Goal: Transaction & Acquisition: Purchase product/service

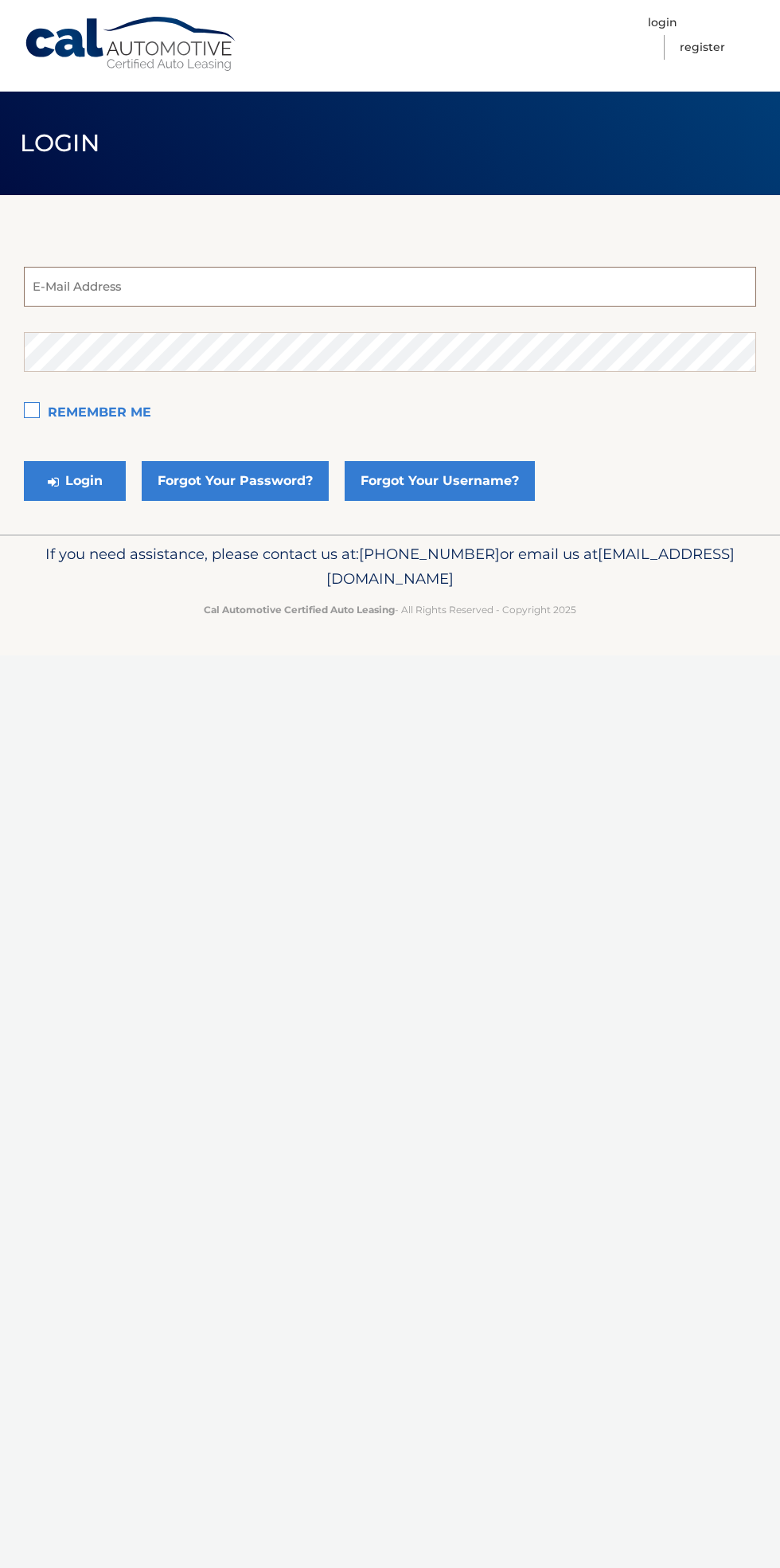
click at [373, 292] on input "email" at bounding box center [390, 287] width 732 height 40
type input "antoniomedina5520@gmail.com"
click at [24, 461] on button "Login" at bounding box center [74, 480] width 102 height 40
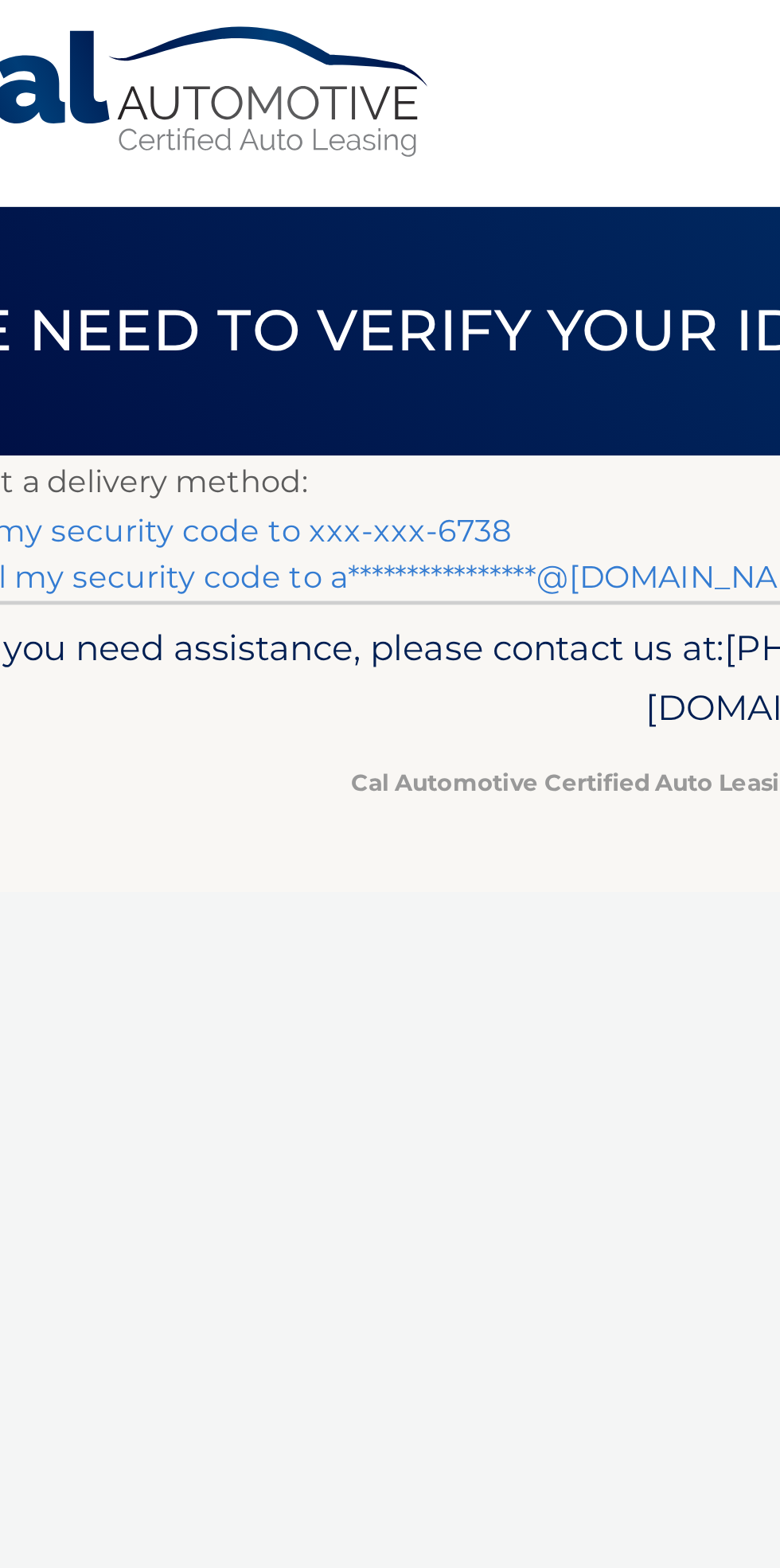
click at [259, 223] on link "Text my security code to xxx-xxx-6738" at bounding box center [147, 226] width 247 height 15
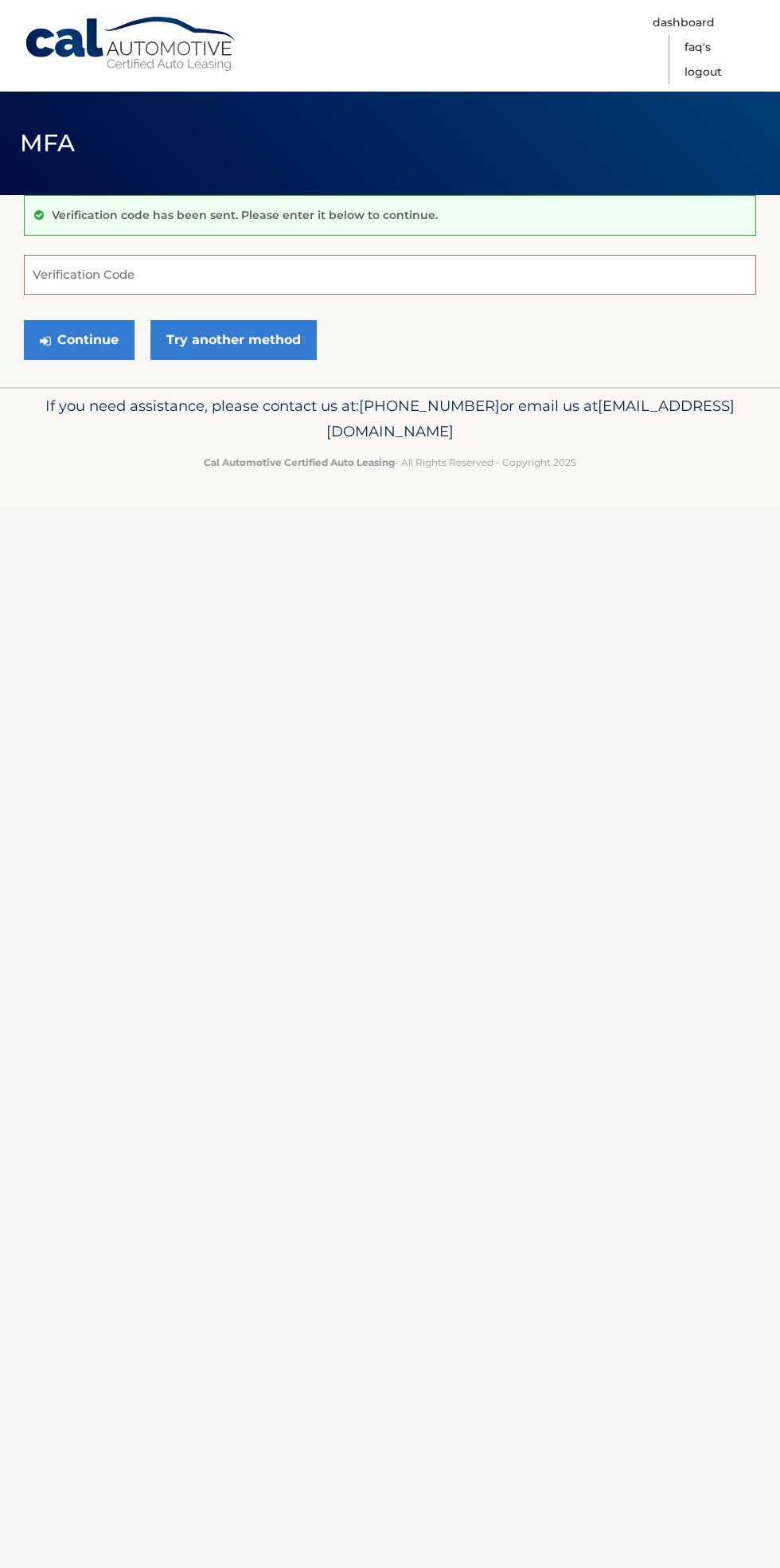
paste input "762353"
type input "762353"
click at [103, 351] on button "Continue" at bounding box center [79, 340] width 111 height 40
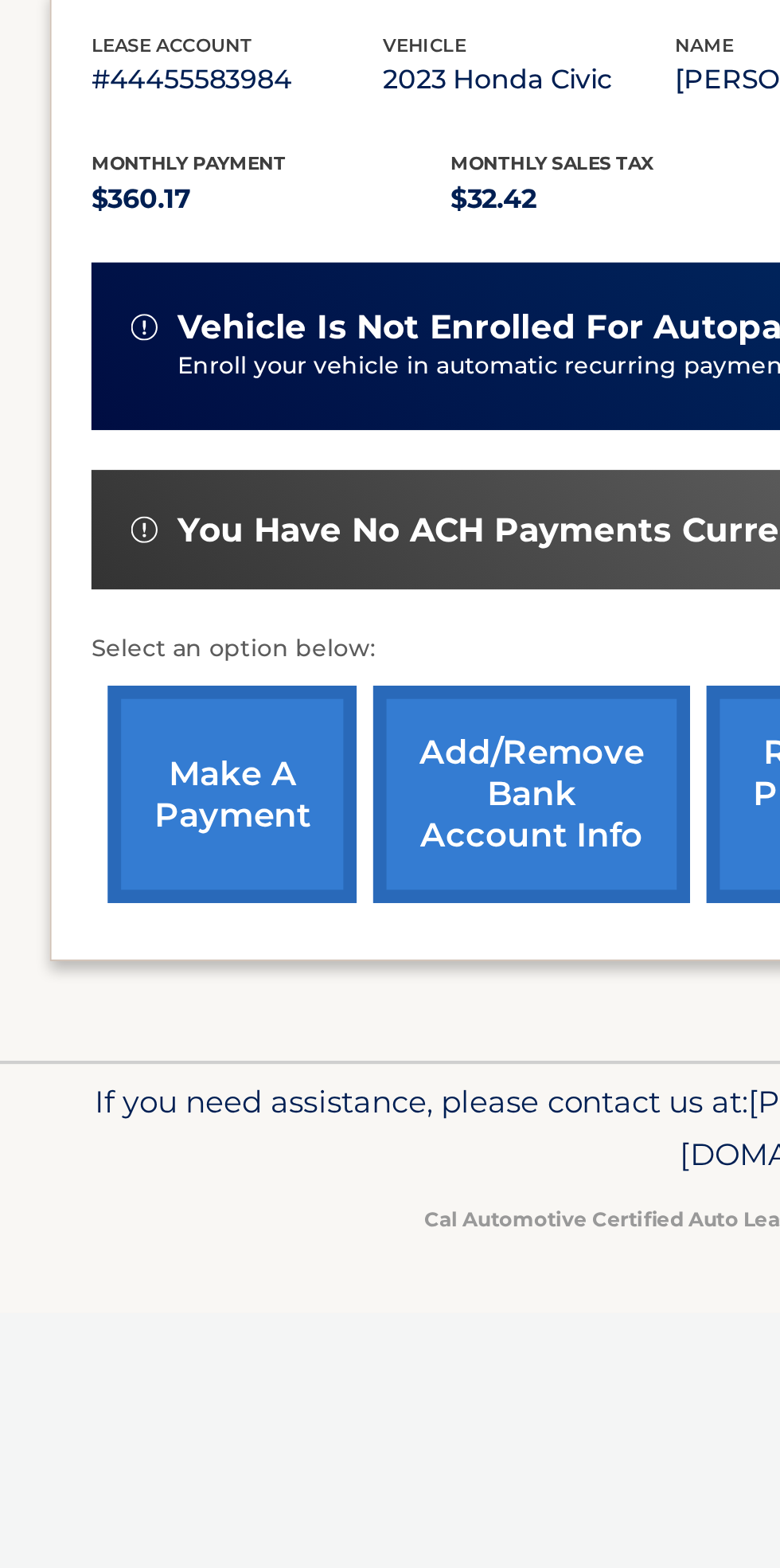
click at [114, 717] on link "make a payment" at bounding box center [111, 716] width 119 height 104
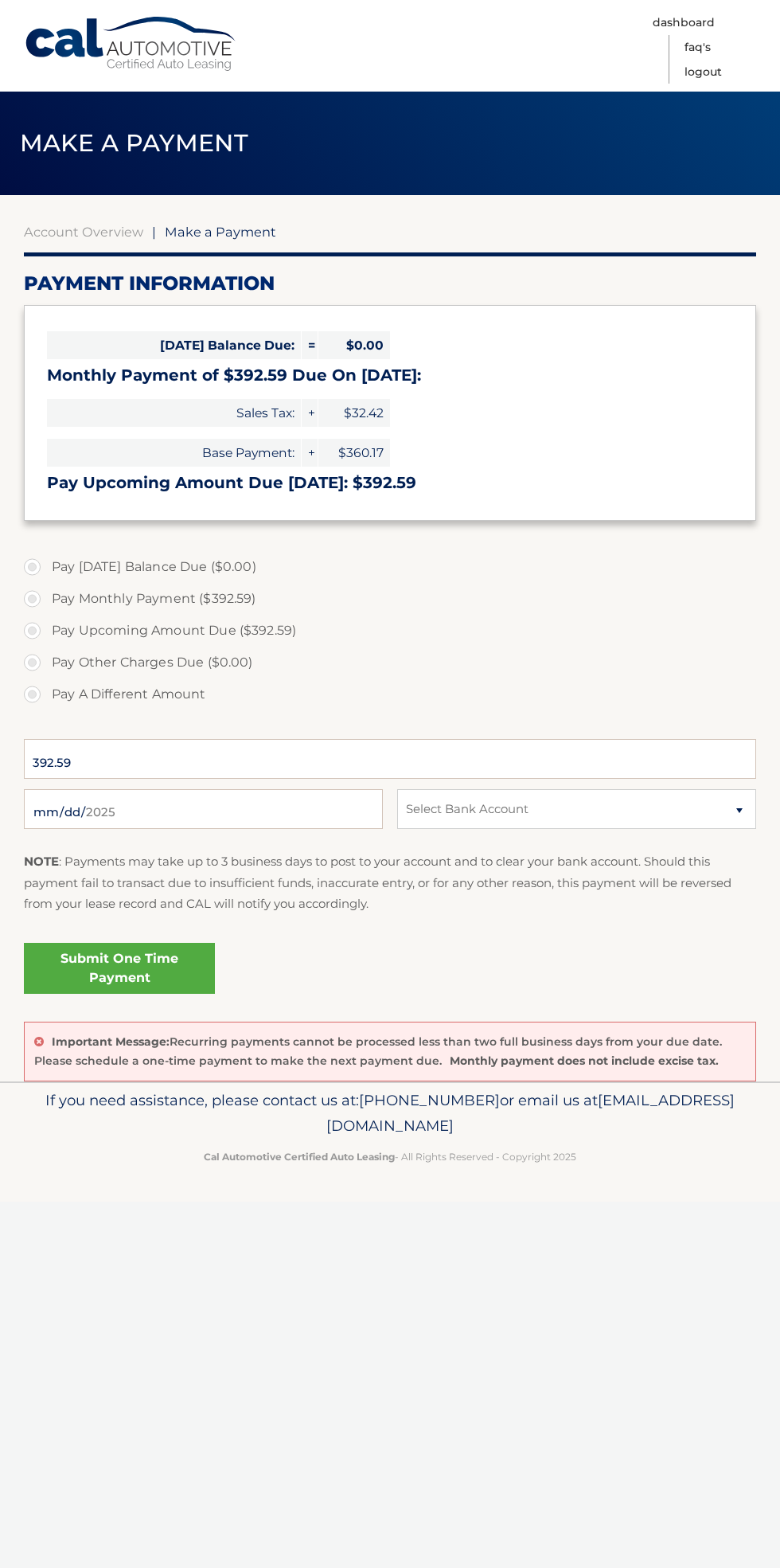
select select "NDU4M2VmZTktZGUwNi00NjdiLWEzMzMtNDlmYWU5YmJlMjM0"
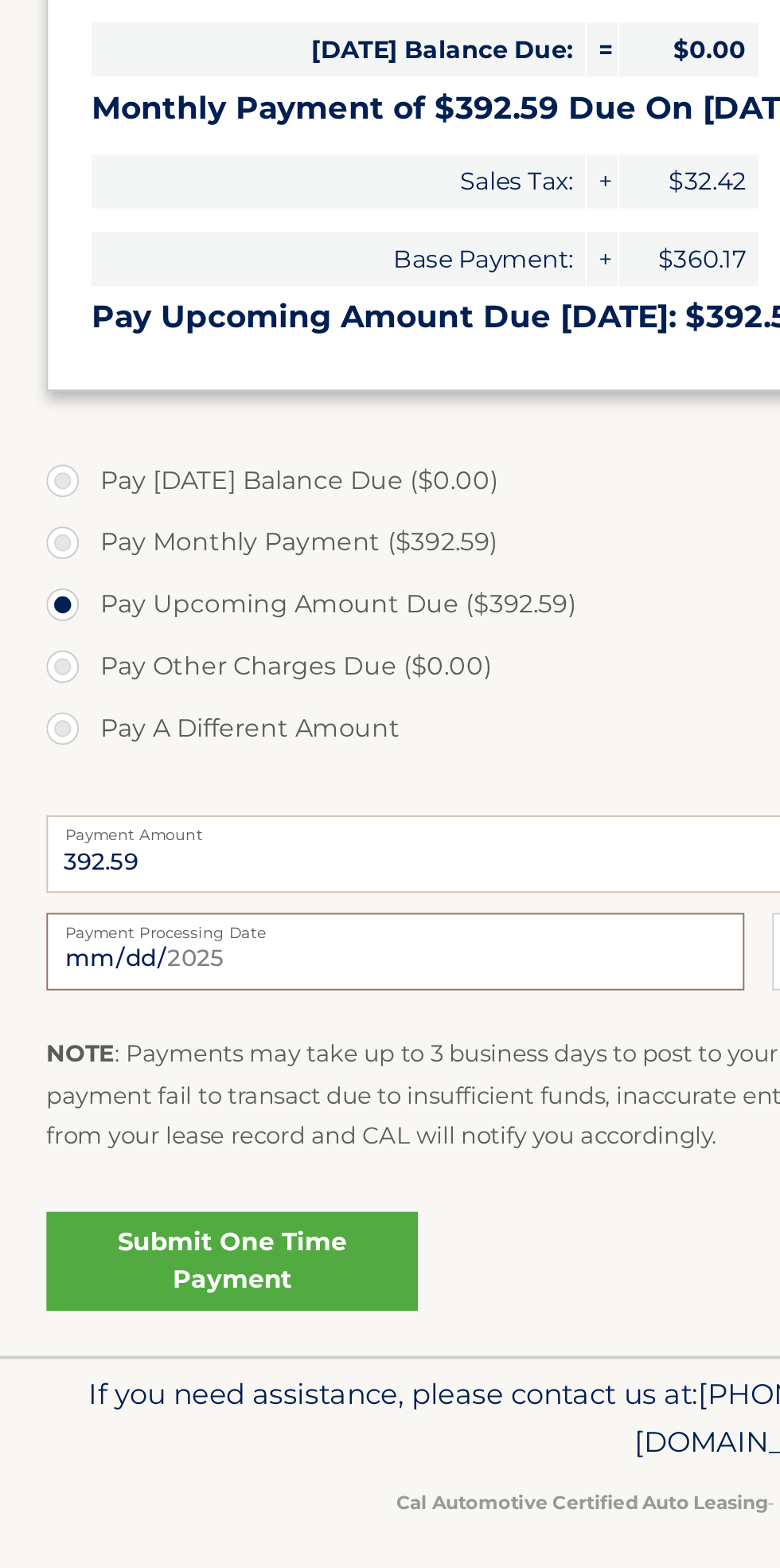
click at [187, 817] on input "2025-09-27" at bounding box center [203, 808] width 359 height 40
type input "2025-09-29"
click at [176, 968] on link "Submit One Time Payment" at bounding box center [119, 968] width 191 height 51
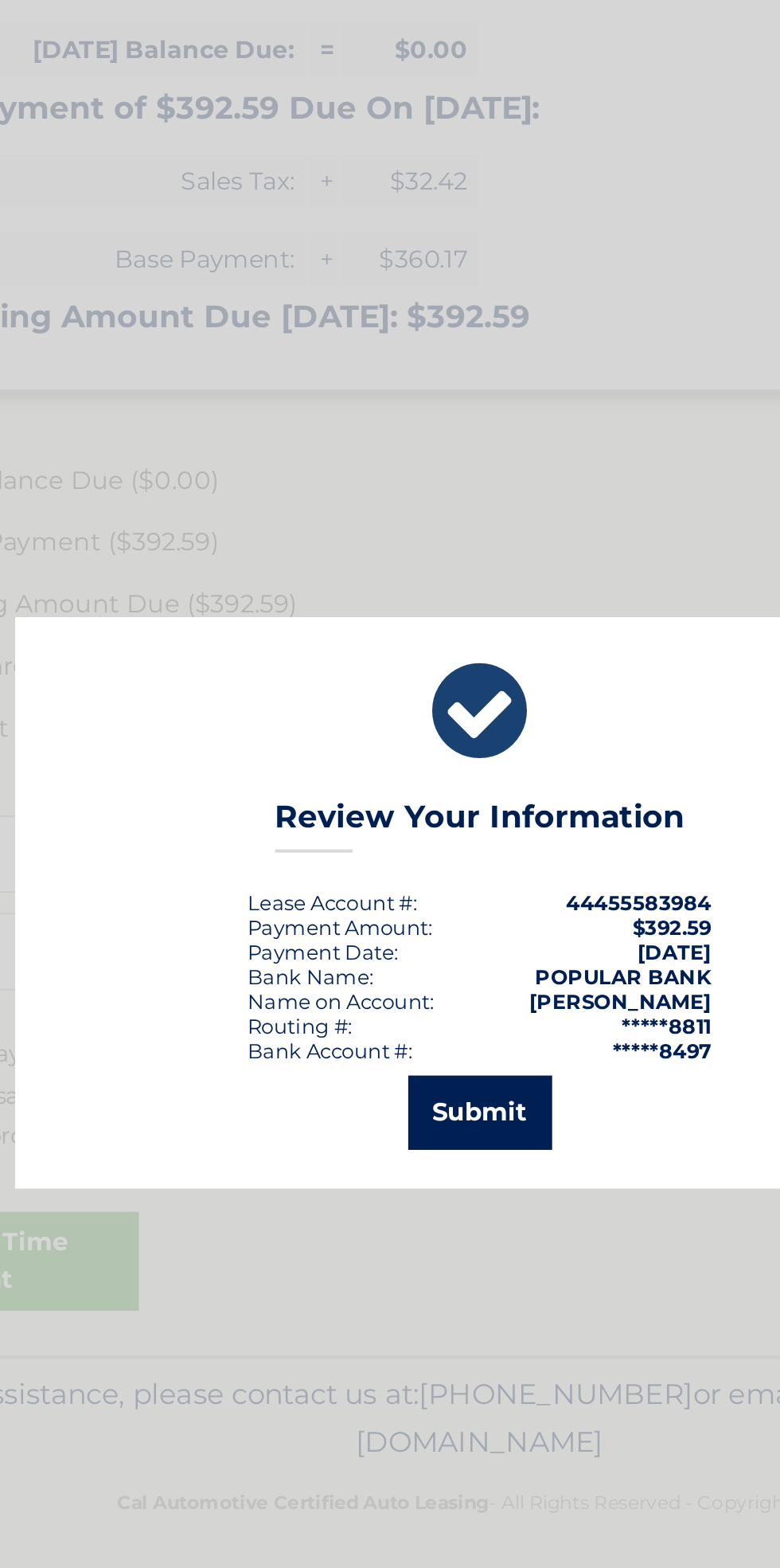
click at [411, 890] on button "Submit" at bounding box center [391, 891] width 74 height 38
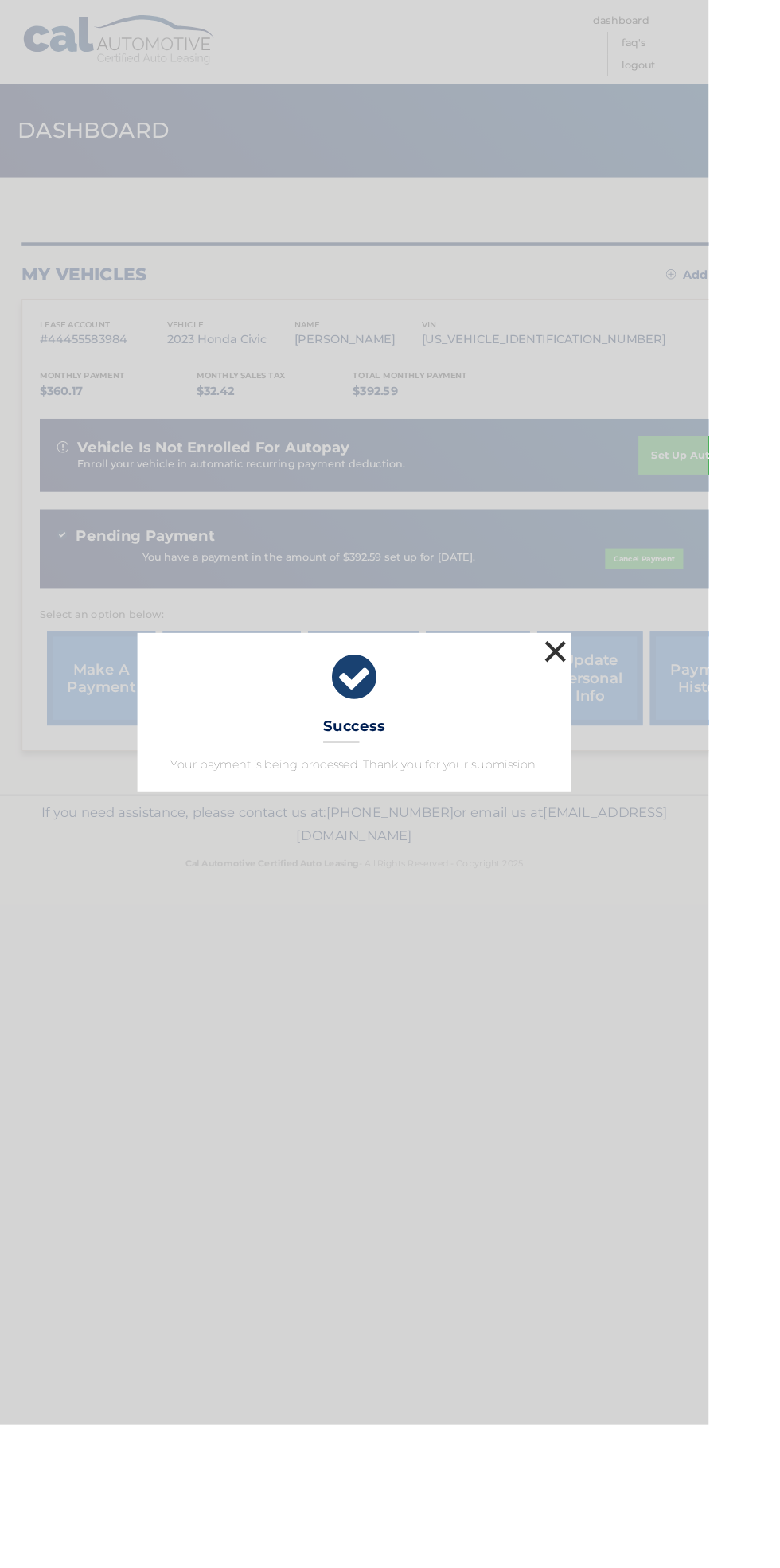
click at [627, 733] on button "×" at bounding box center [611, 717] width 32 height 32
